Goal: Transaction & Acquisition: Obtain resource

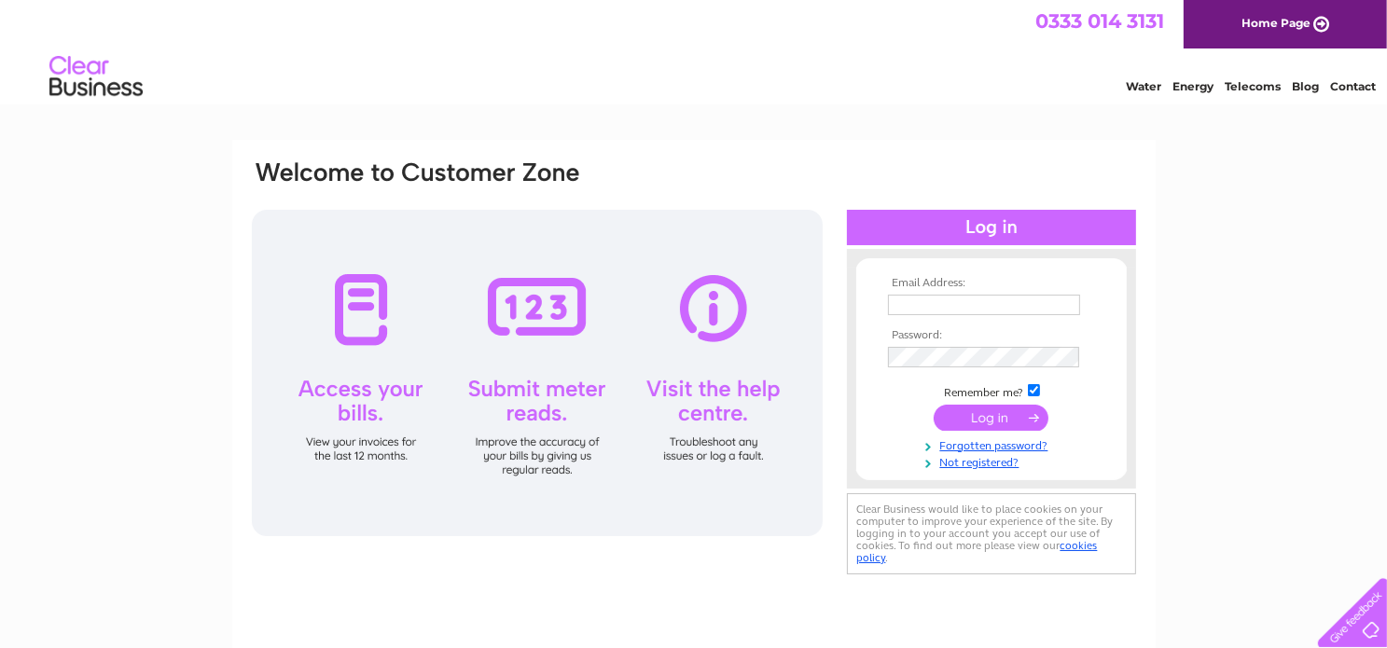
type input "[EMAIL_ADDRESS][DOMAIN_NAME]"
click at [981, 417] on input "submit" at bounding box center [990, 418] width 115 height 26
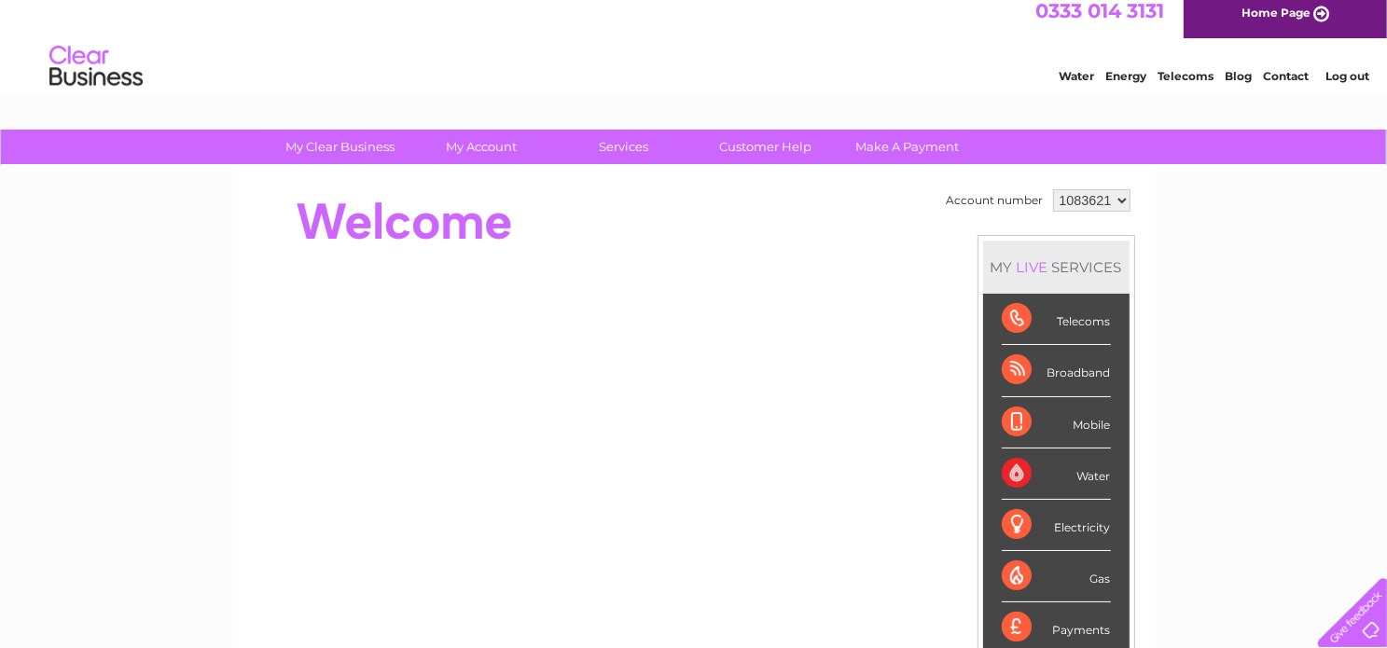
scroll to position [8, 0]
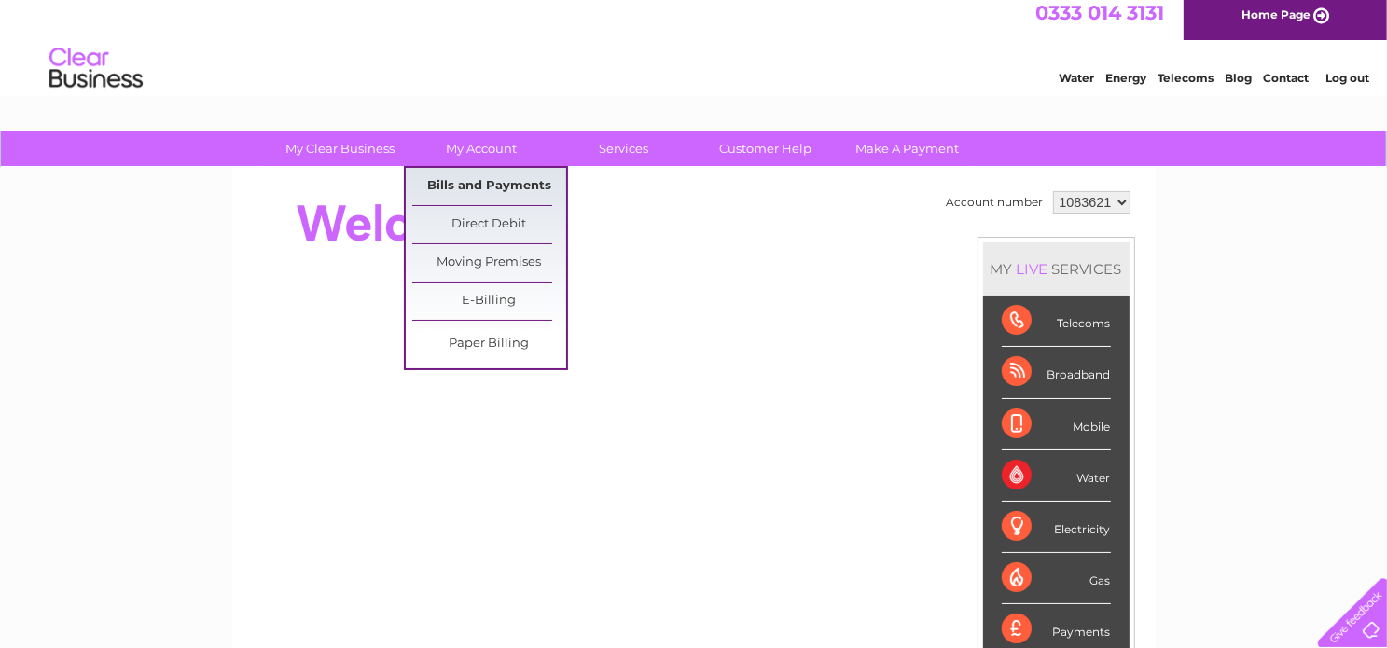
click at [493, 176] on link "Bills and Payments" at bounding box center [489, 186] width 154 height 37
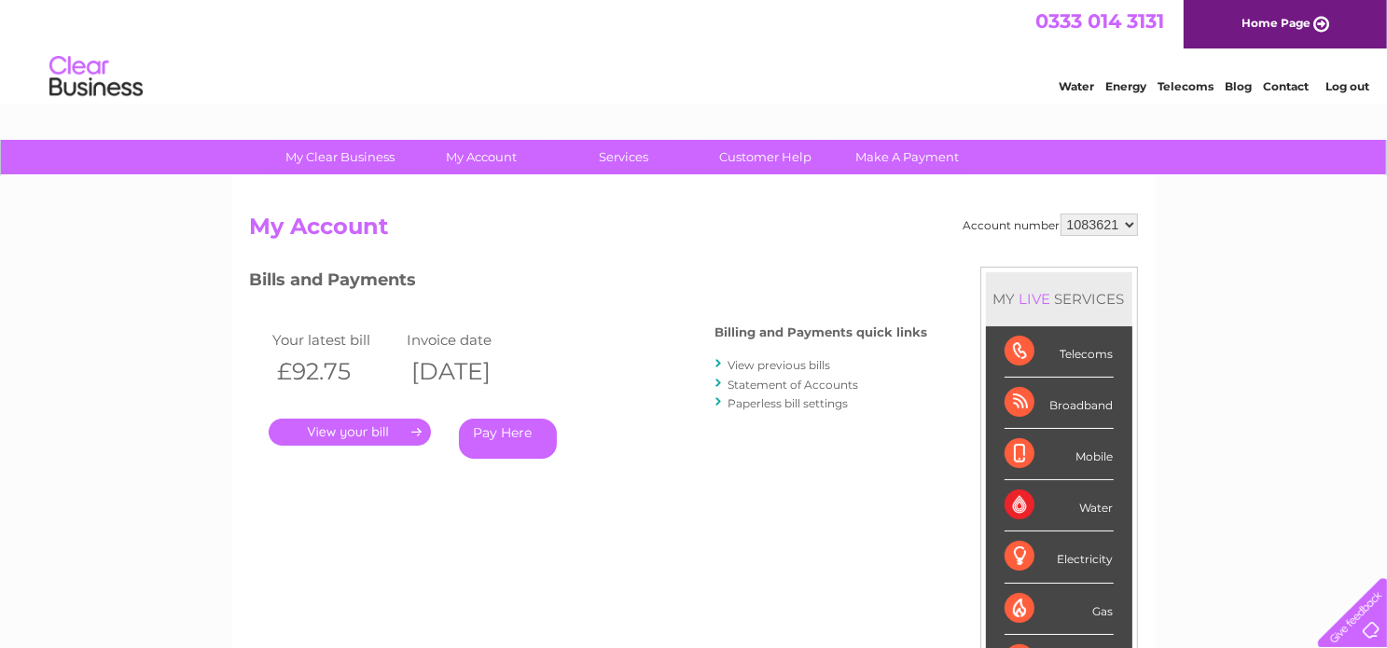
click at [335, 423] on link "." at bounding box center [350, 432] width 162 height 27
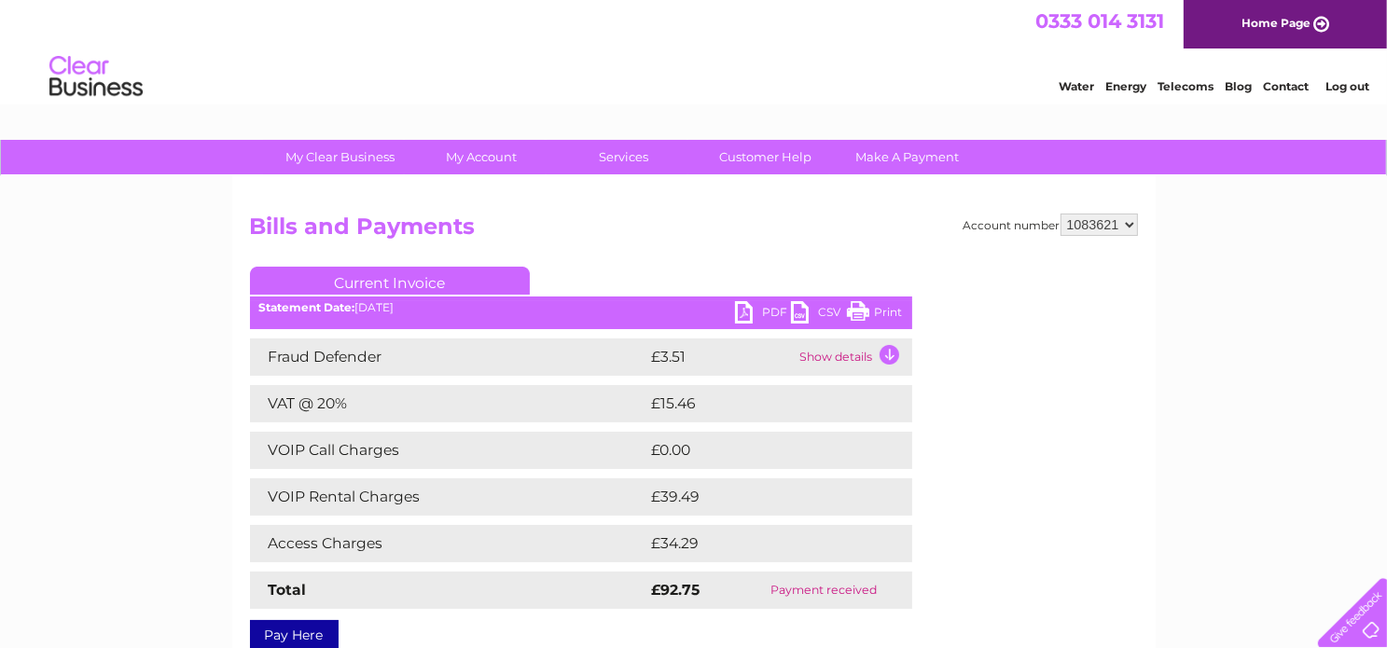
click at [766, 310] on link "PDF" at bounding box center [763, 314] width 56 height 27
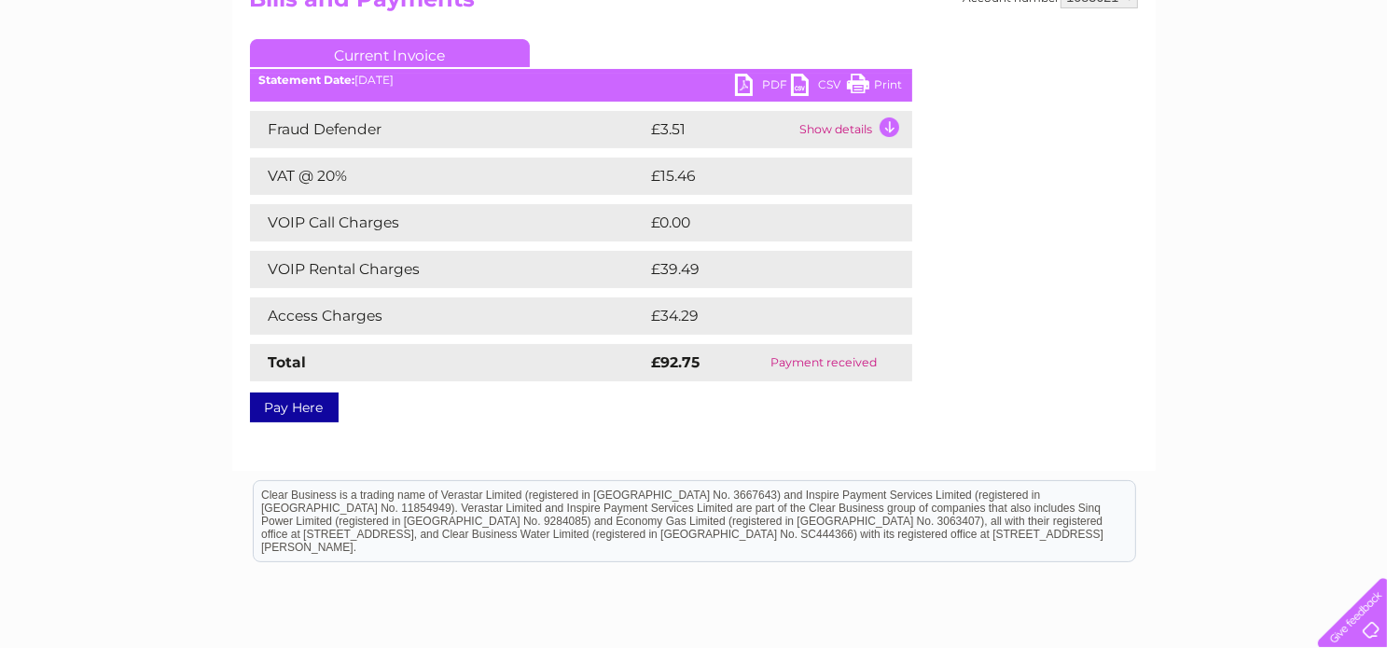
scroll to position [213, 0]
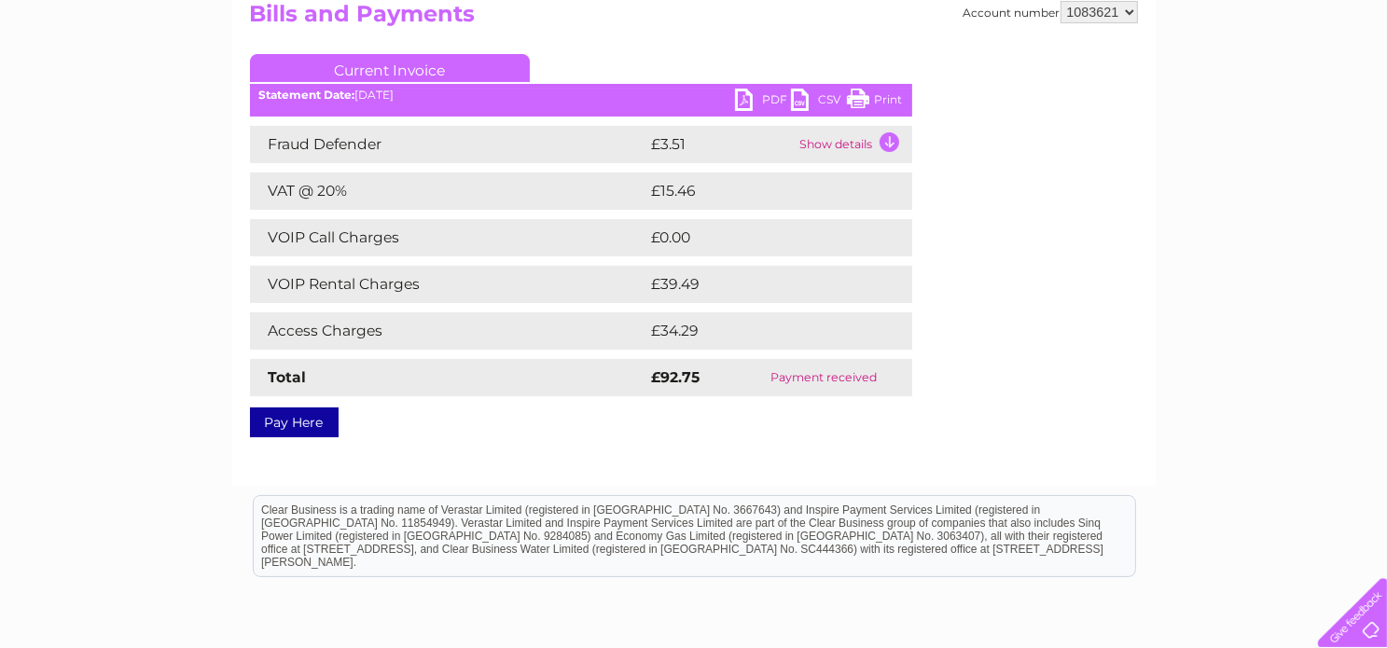
click at [736, 100] on link "PDF" at bounding box center [763, 102] width 56 height 27
click at [735, 100] on link "PDF" at bounding box center [763, 102] width 56 height 27
click at [890, 141] on td "Show details" at bounding box center [853, 144] width 117 height 37
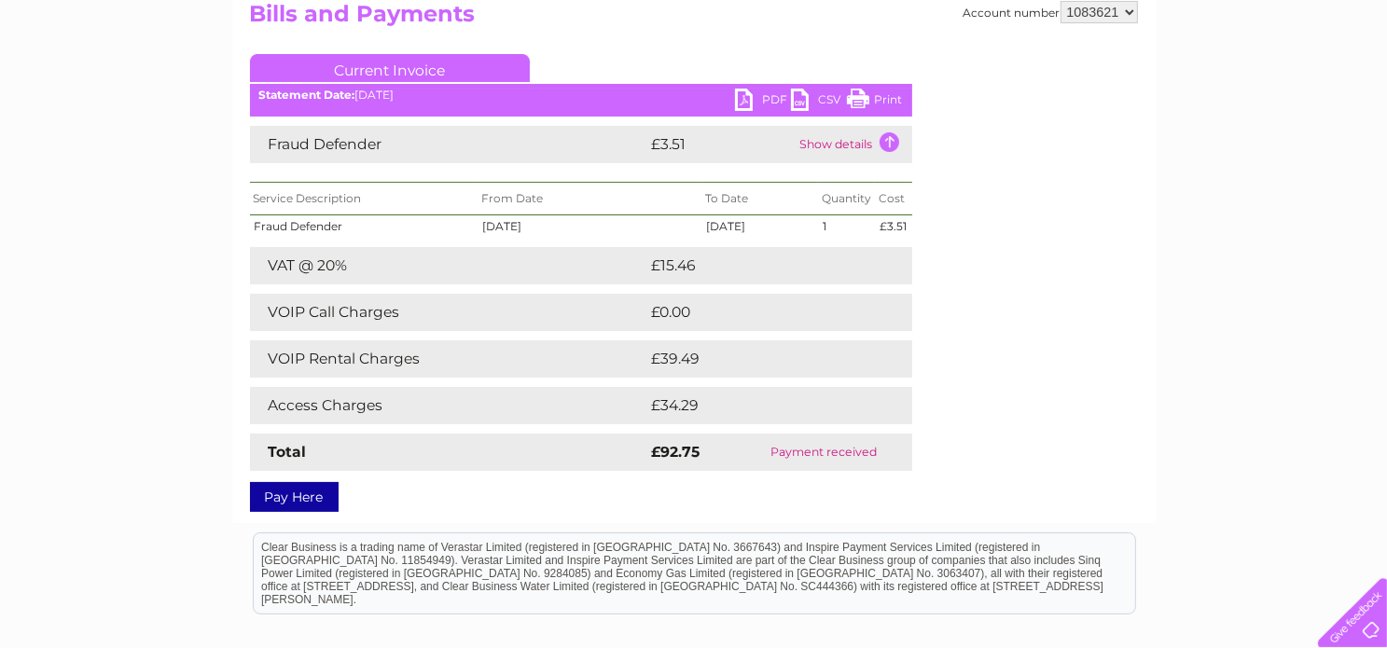
click at [1134, 340] on div "Account number 1083621 Bills and Payments Current Invoice PDF CSV Print" at bounding box center [694, 253] width 888 height 504
